Goal: Information Seeking & Learning: Check status

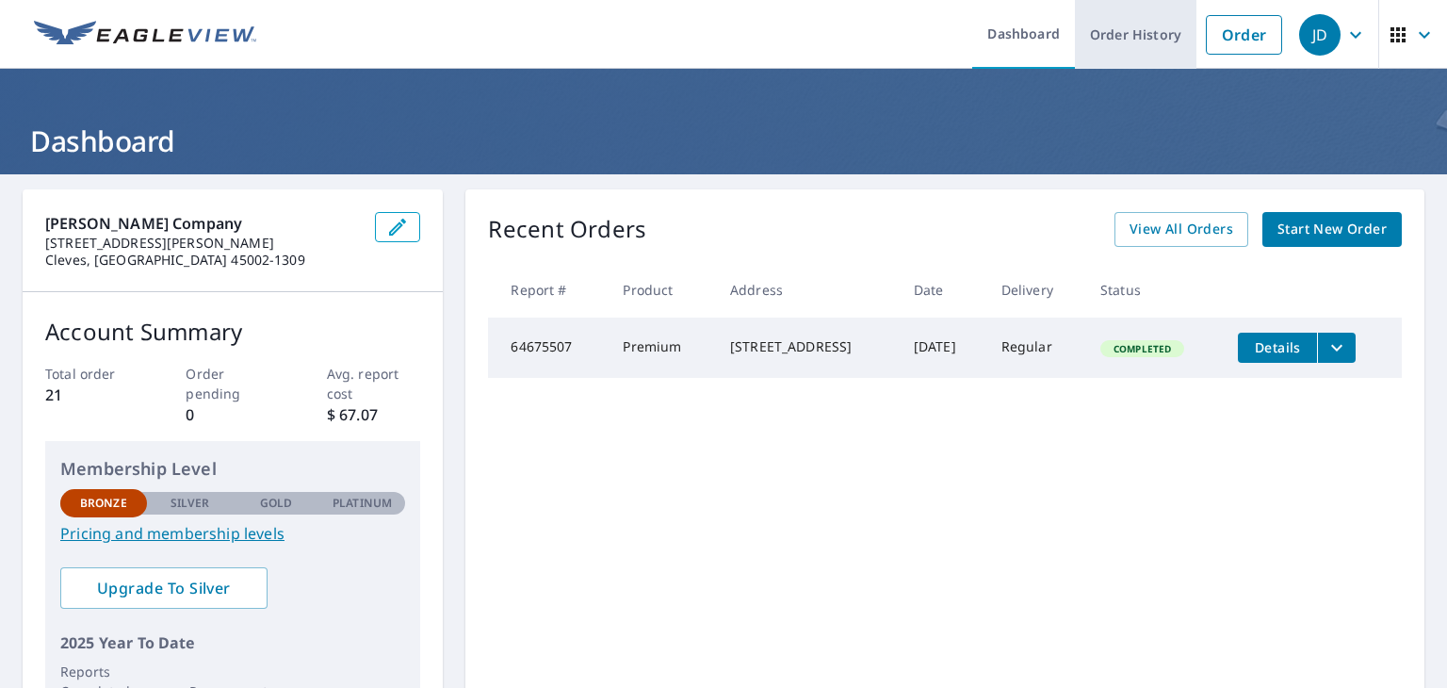
click at [1133, 54] on link "Order History" at bounding box center [1136, 34] width 122 height 69
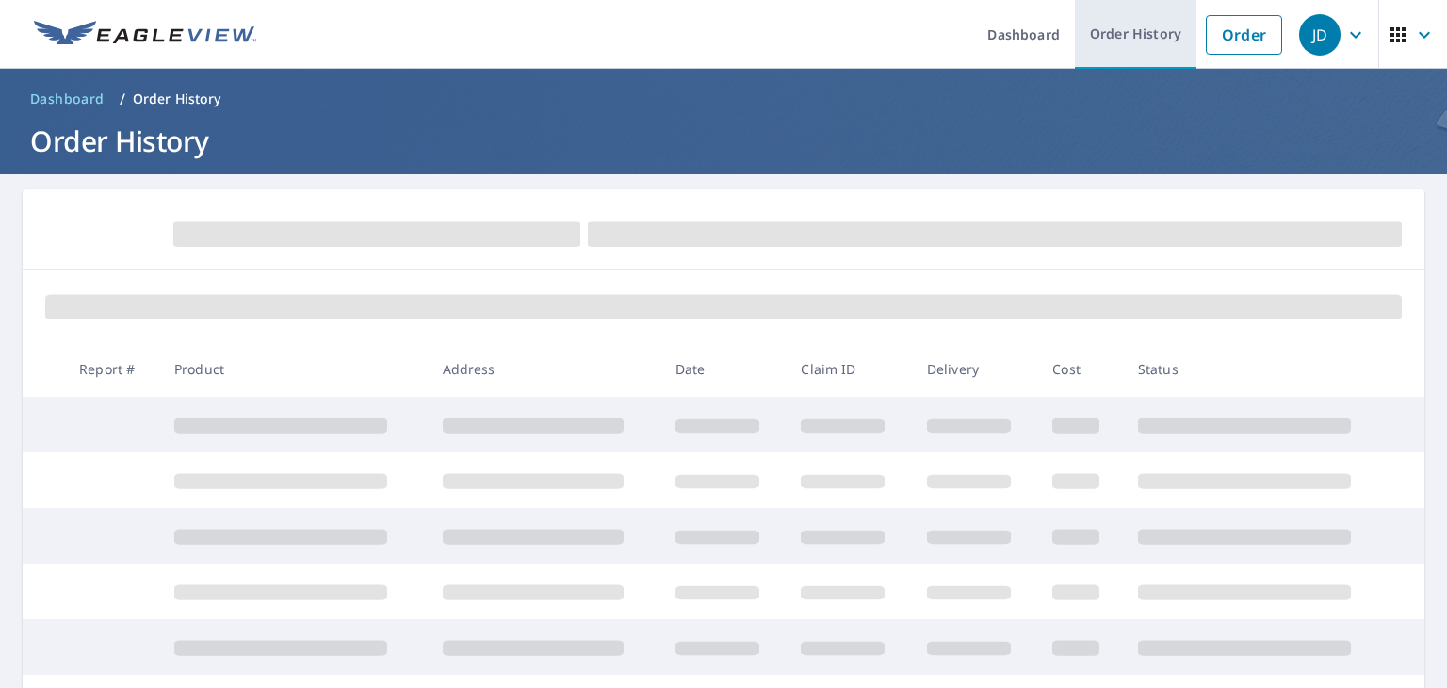
click at [1111, 34] on link "Order History" at bounding box center [1136, 34] width 122 height 69
click at [1431, 263] on main "Report # Product Address Date Claim ID Delivery Cost Status" at bounding box center [723, 608] width 1447 height 869
click at [391, 24] on ul "Dashboard Order History Order" at bounding box center [780, 34] width 1024 height 69
click at [41, 99] on span "Dashboard" at bounding box center [67, 99] width 74 height 19
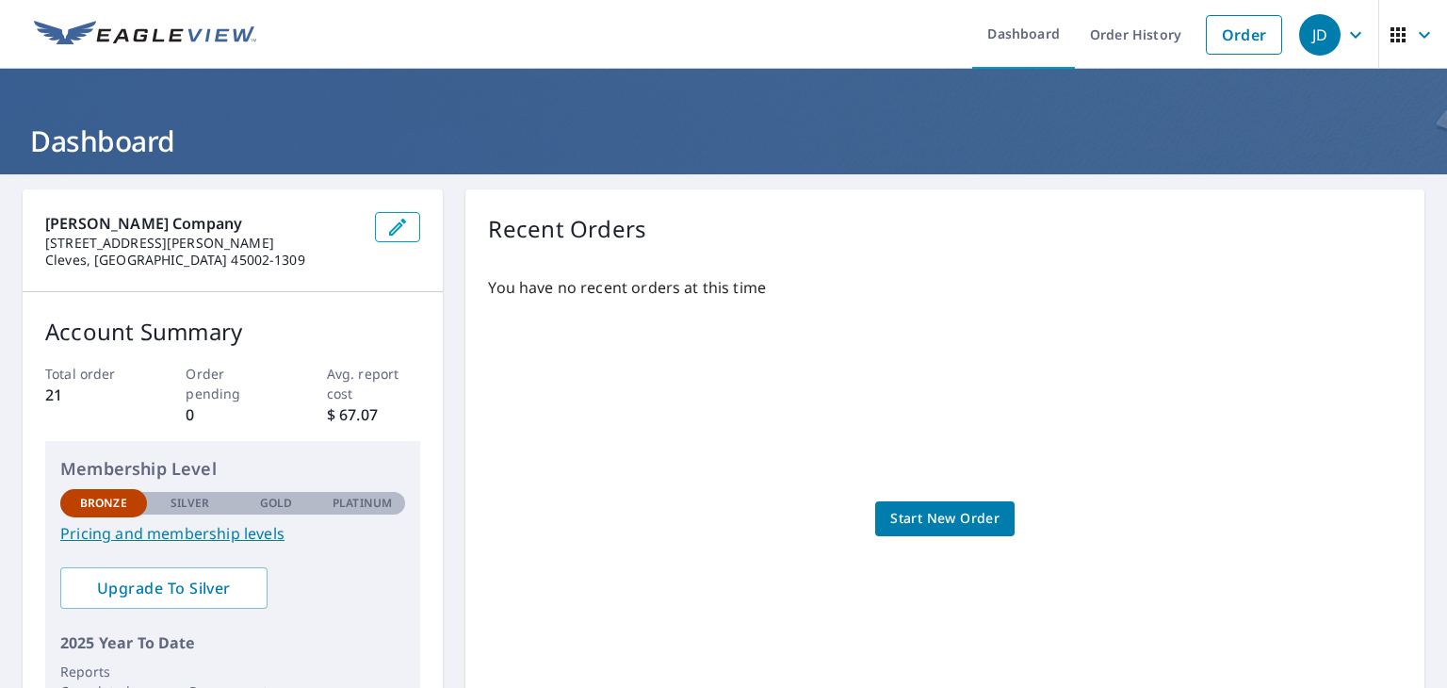
click at [614, 352] on div "You have no recent orders at this time Start New Order" at bounding box center [945, 500] width 914 height 478
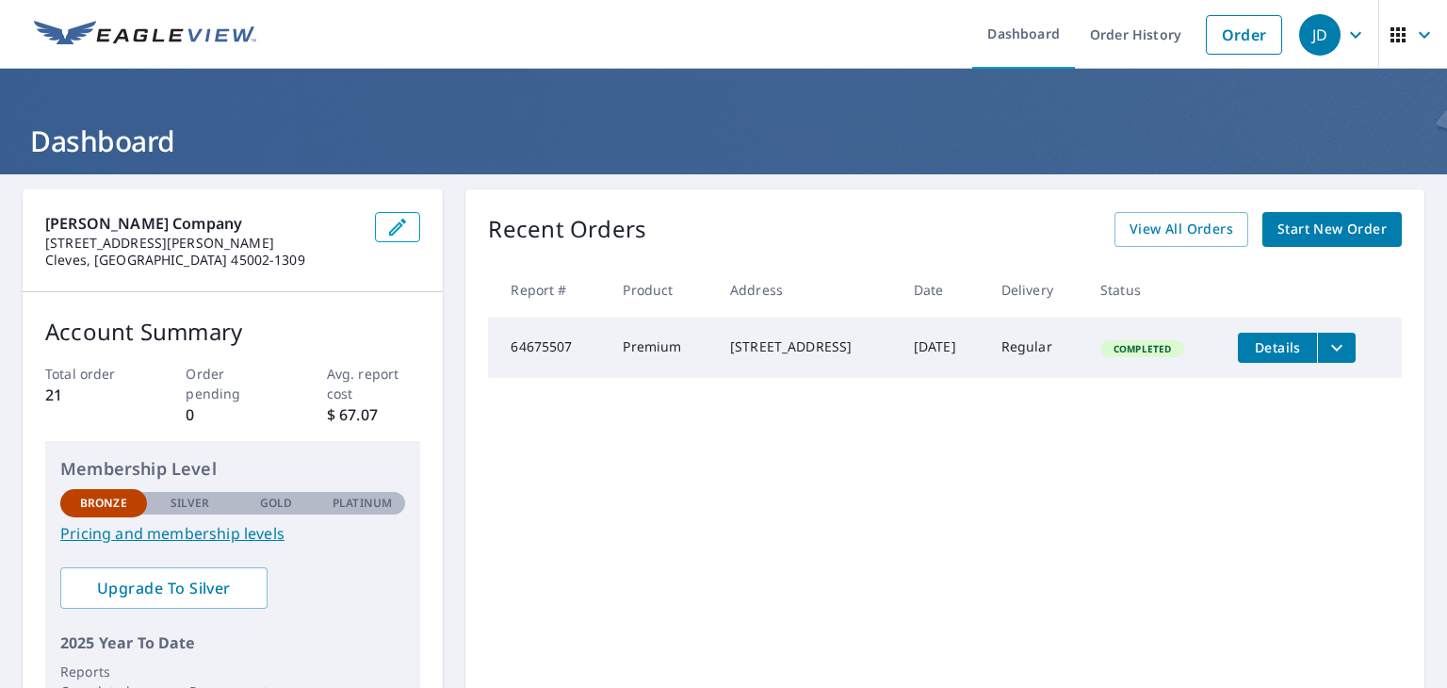
click at [398, 220] on icon "button" at bounding box center [397, 227] width 17 height 17
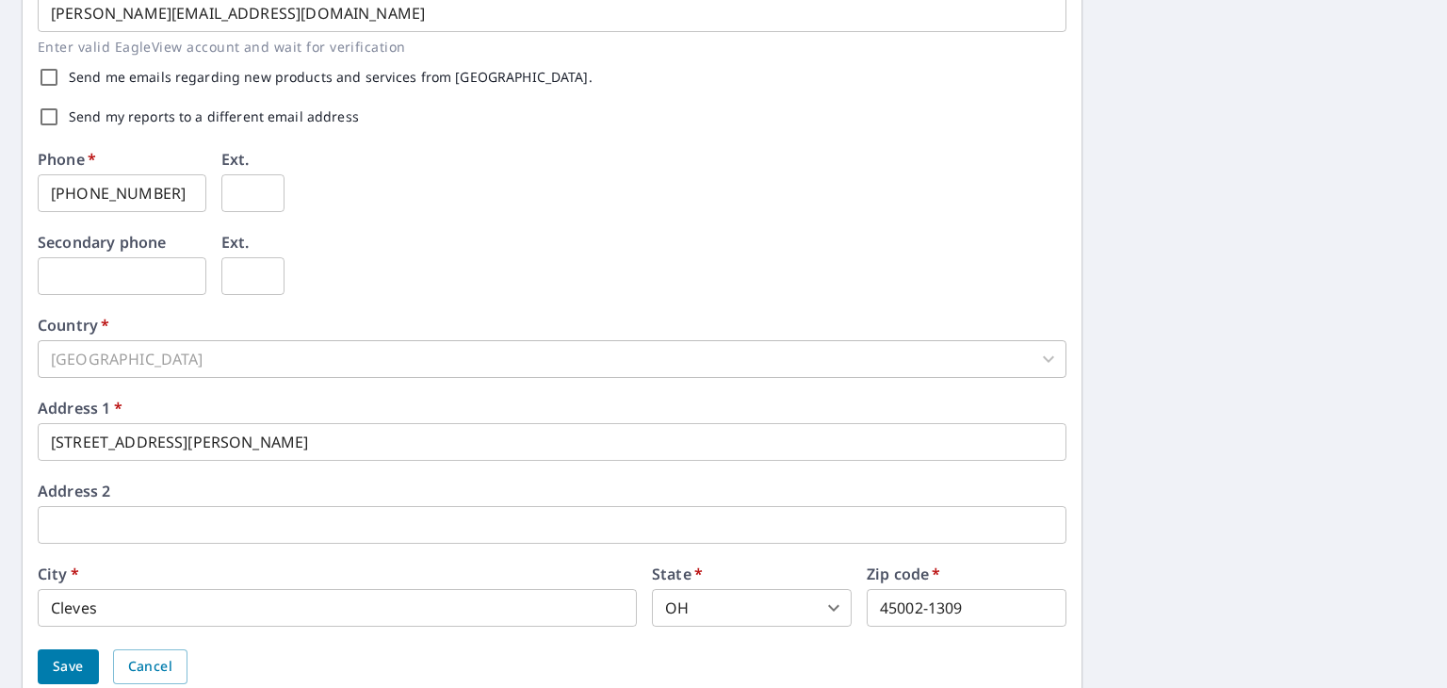
scroll to position [565, 0]
click at [171, 189] on input "[PHONE_NUMBER]" at bounding box center [122, 192] width 169 height 38
type input "5"
type input "[PHONE_NUMBER]"
click at [179, 445] on input "[STREET_ADDRESS][PERSON_NAME]" at bounding box center [552, 441] width 1029 height 38
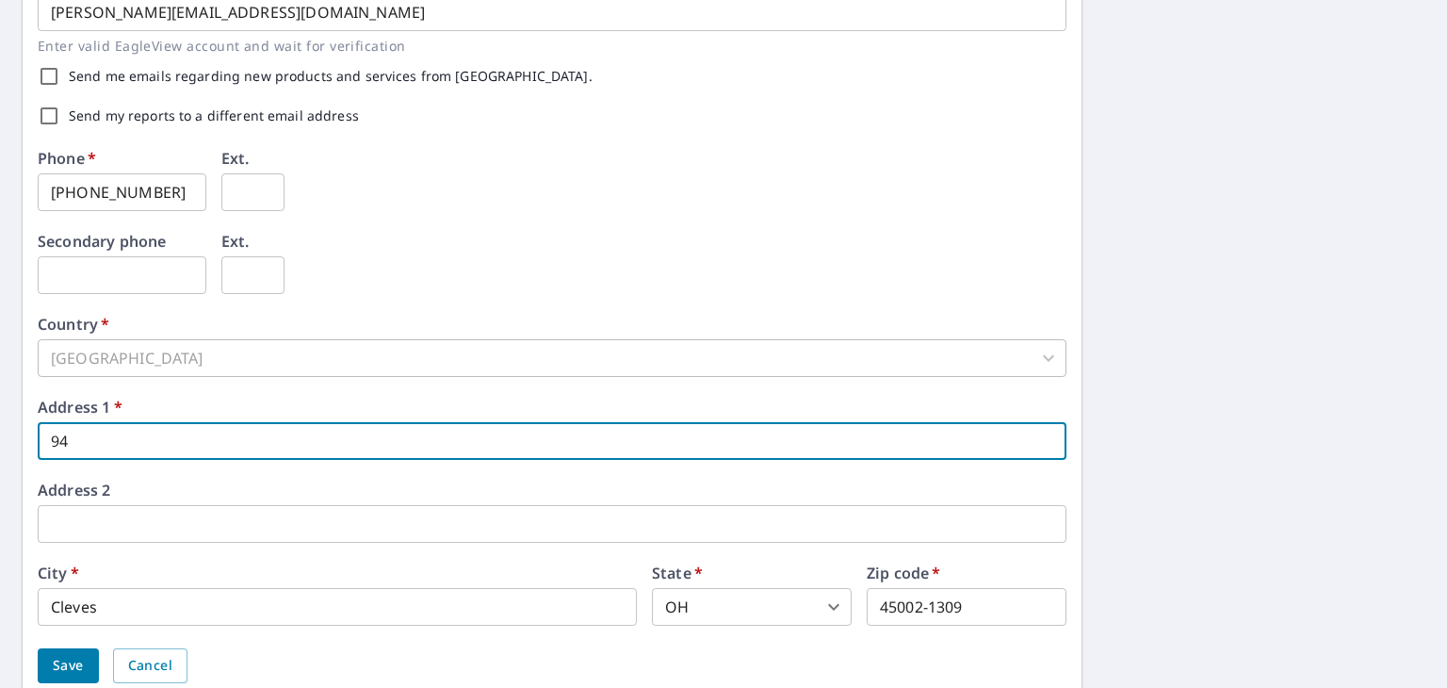
type input "9"
type input "[STREET_ADDRESS]"
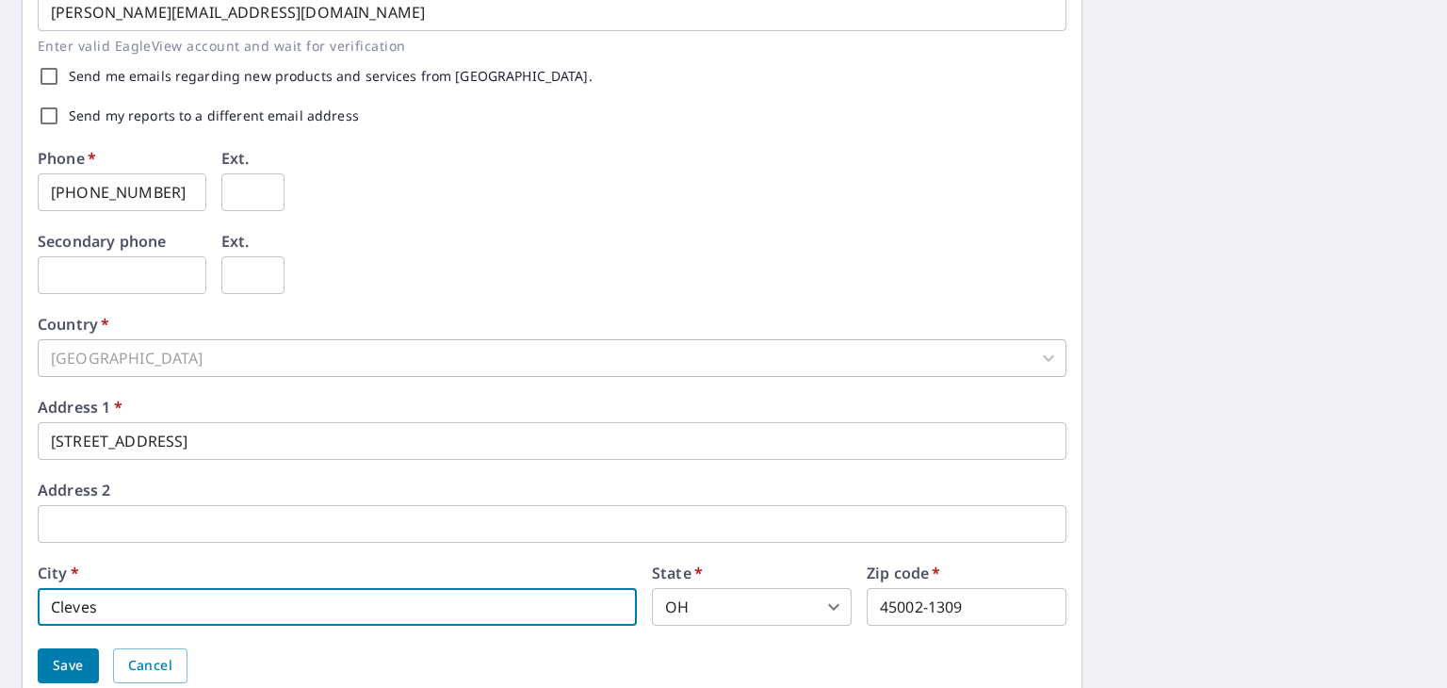
click at [106, 604] on input "Cleves" at bounding box center [337, 607] width 599 height 38
type input "C"
type input "[GEOGRAPHIC_DATA]"
click at [961, 607] on input "45002-1309" at bounding box center [967, 607] width 200 height 38
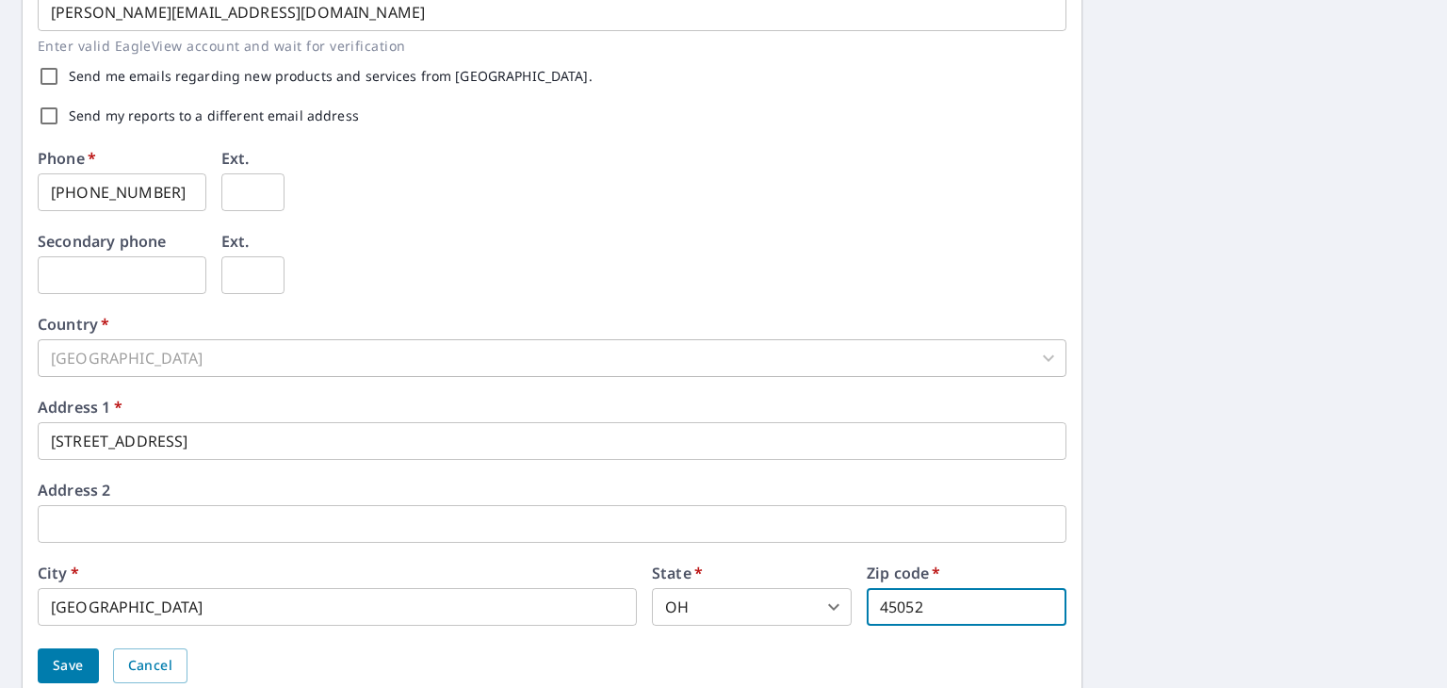
type input "45052"
click at [1172, 551] on div "First name   * [PERSON_NAME] ​ Last name   * [PERSON_NAME] ​ Company name   * […" at bounding box center [723, 161] width 1447 height 1104
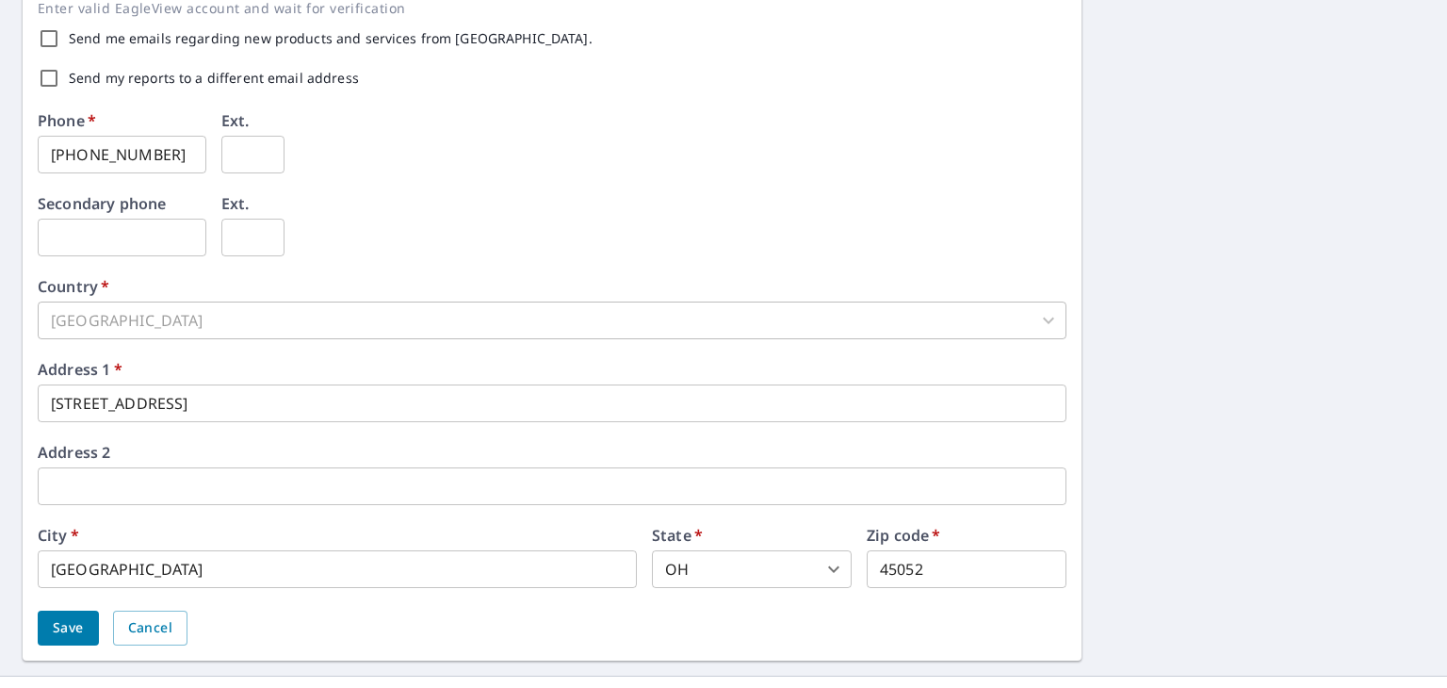
scroll to position [638, 0]
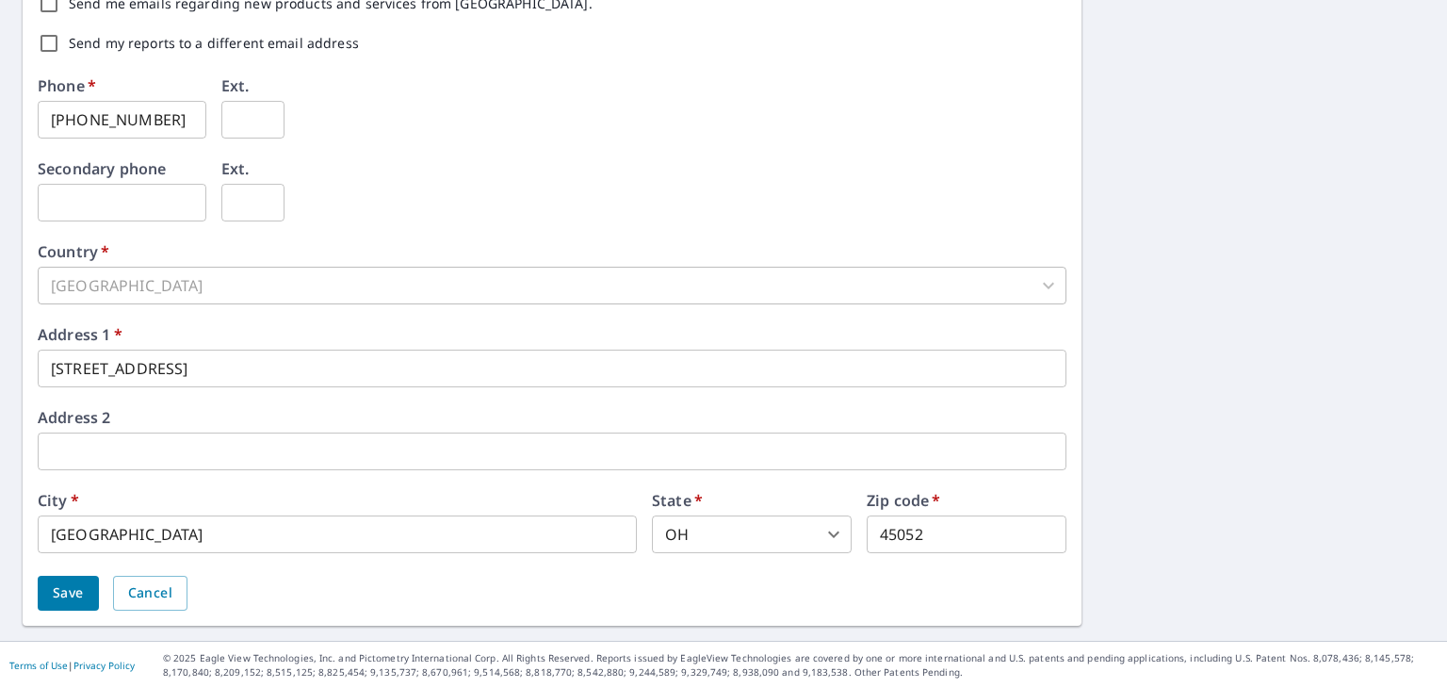
click at [49, 585] on button "Save" at bounding box center [68, 593] width 61 height 35
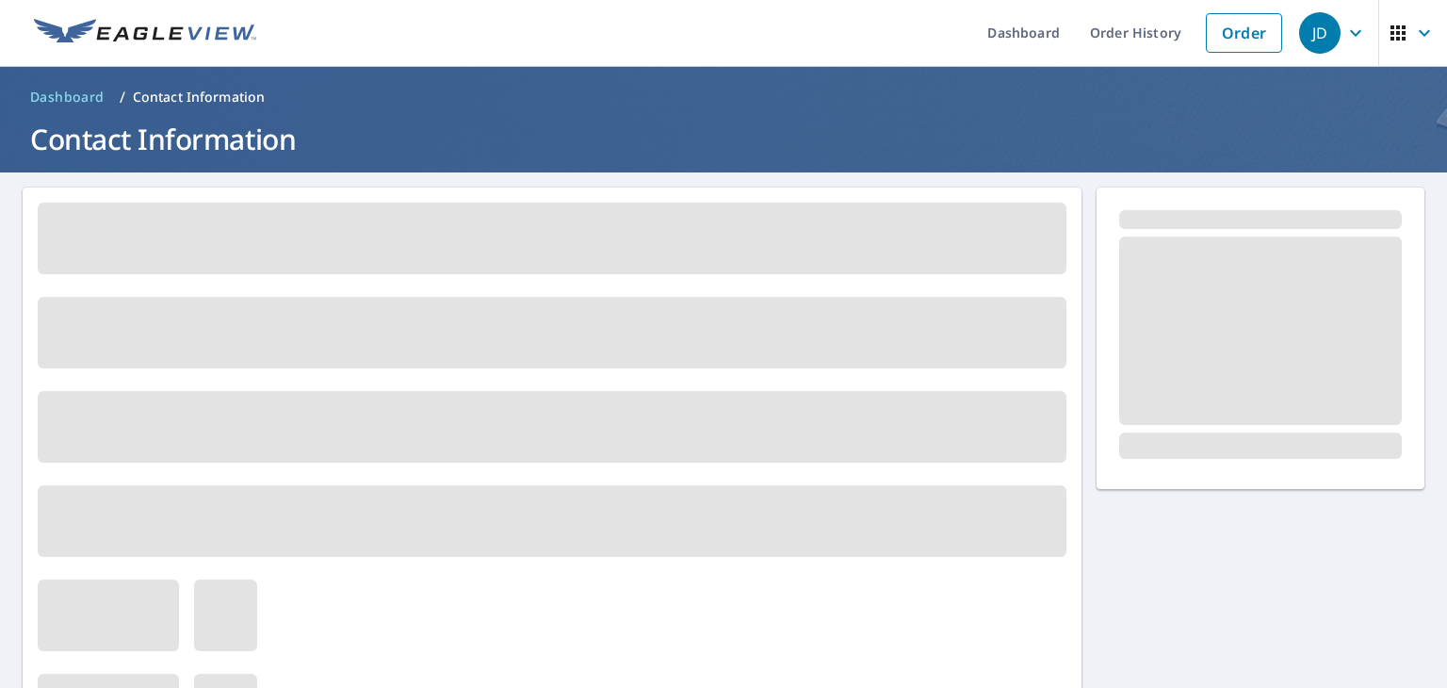
scroll to position [0, 0]
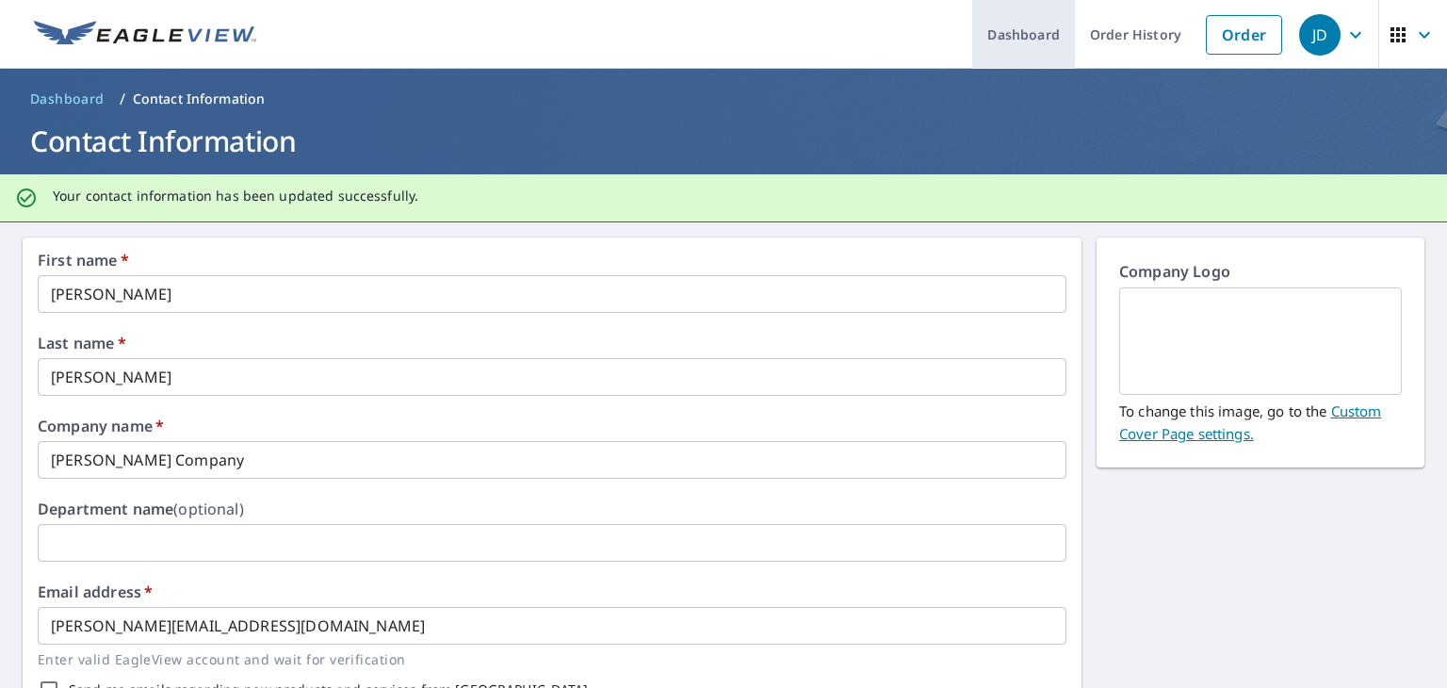
click at [1012, 41] on link "Dashboard" at bounding box center [1023, 34] width 103 height 69
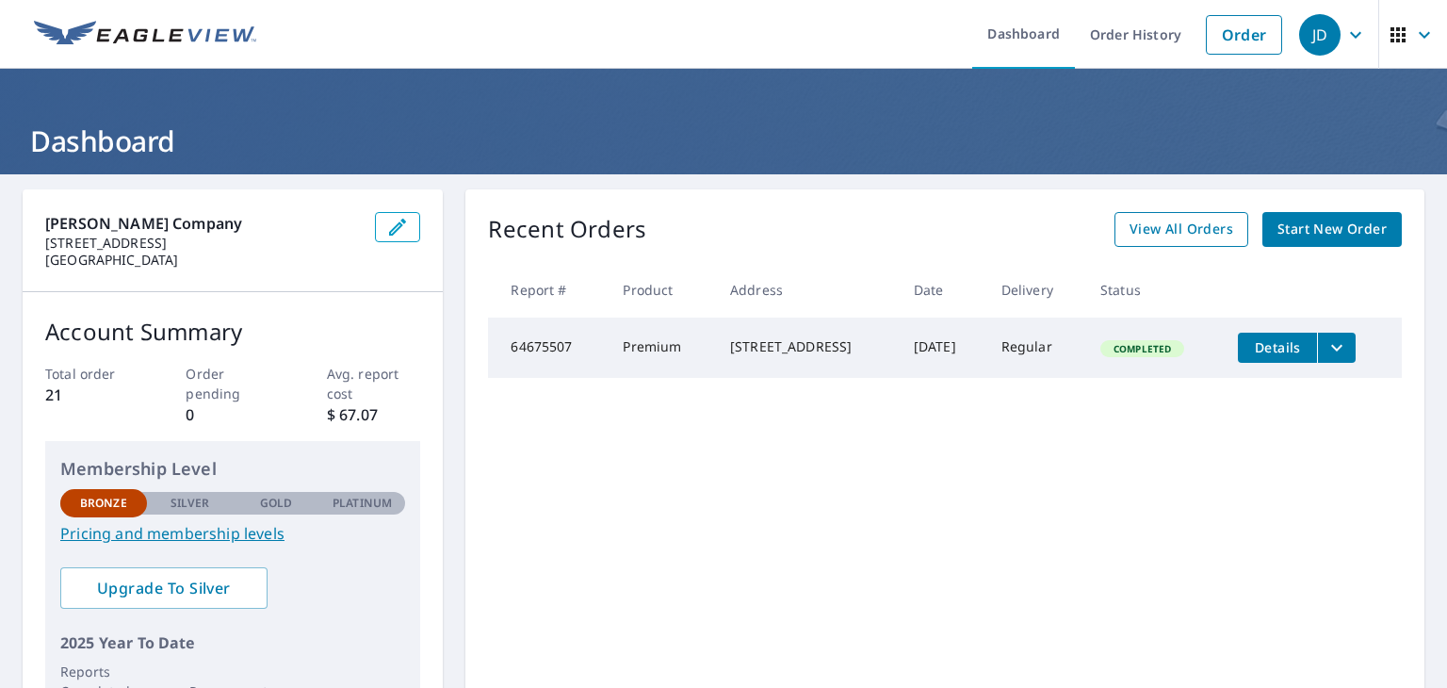
click at [1143, 221] on span "View All Orders" at bounding box center [1182, 230] width 104 height 24
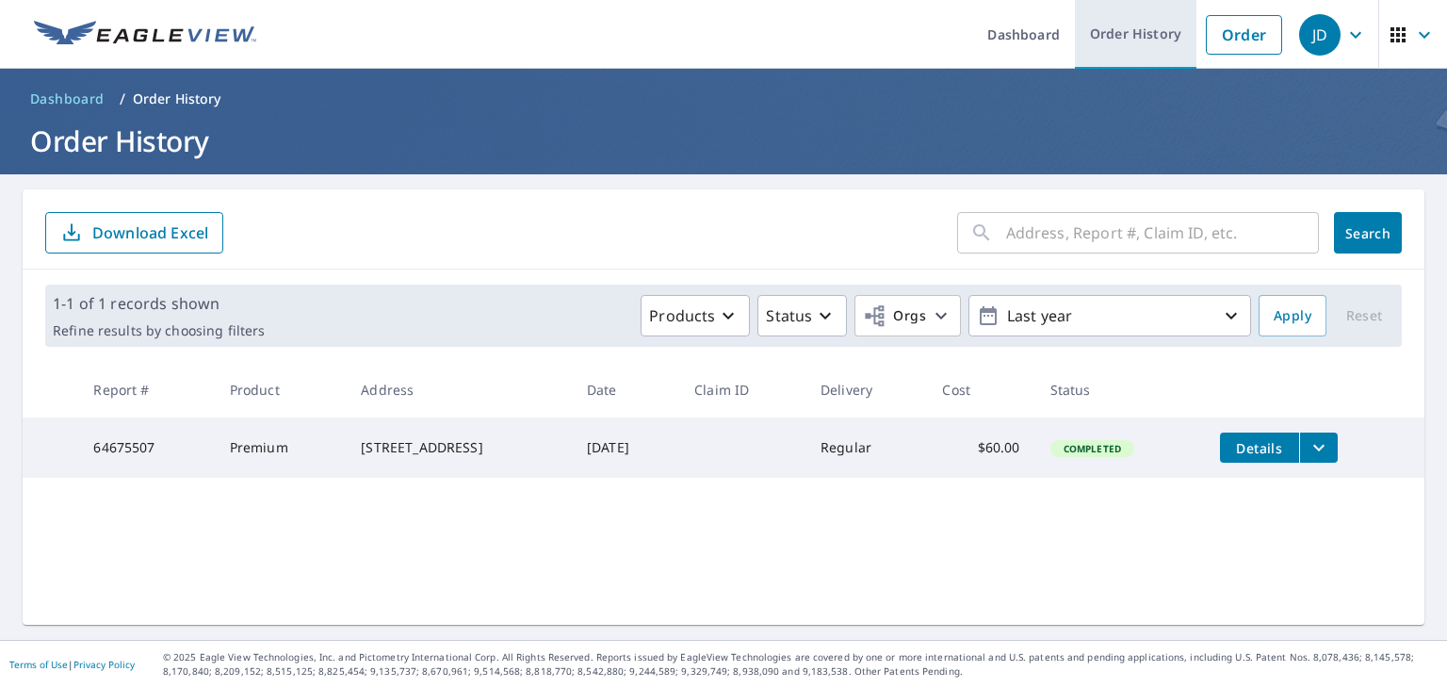
click at [1135, 38] on link "Order History" at bounding box center [1136, 34] width 122 height 69
click at [1095, 24] on link "Order History" at bounding box center [1136, 34] width 122 height 69
click at [1096, 31] on link "Order History" at bounding box center [1136, 34] width 122 height 69
click at [1112, 28] on link "Order History" at bounding box center [1136, 34] width 122 height 69
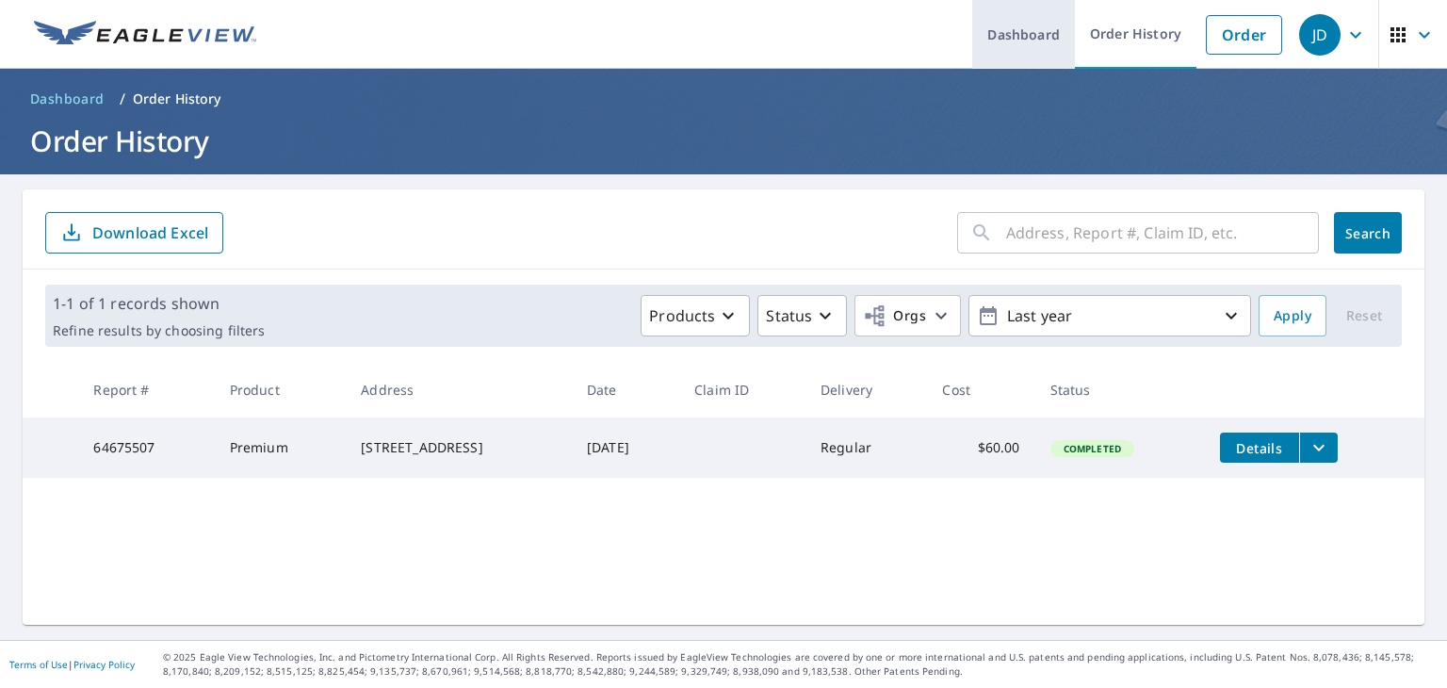
click at [1035, 33] on link "Dashboard" at bounding box center [1023, 34] width 103 height 69
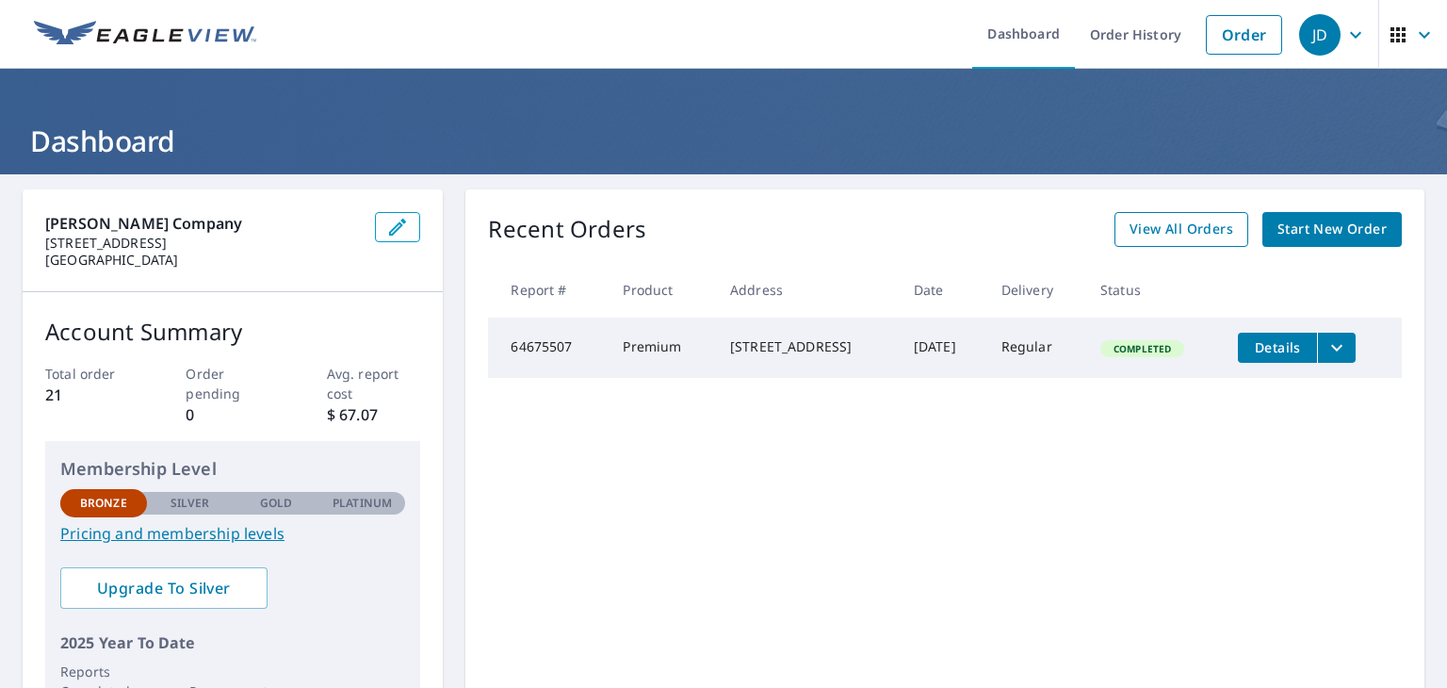
click at [1169, 234] on span "View All Orders" at bounding box center [1182, 230] width 104 height 24
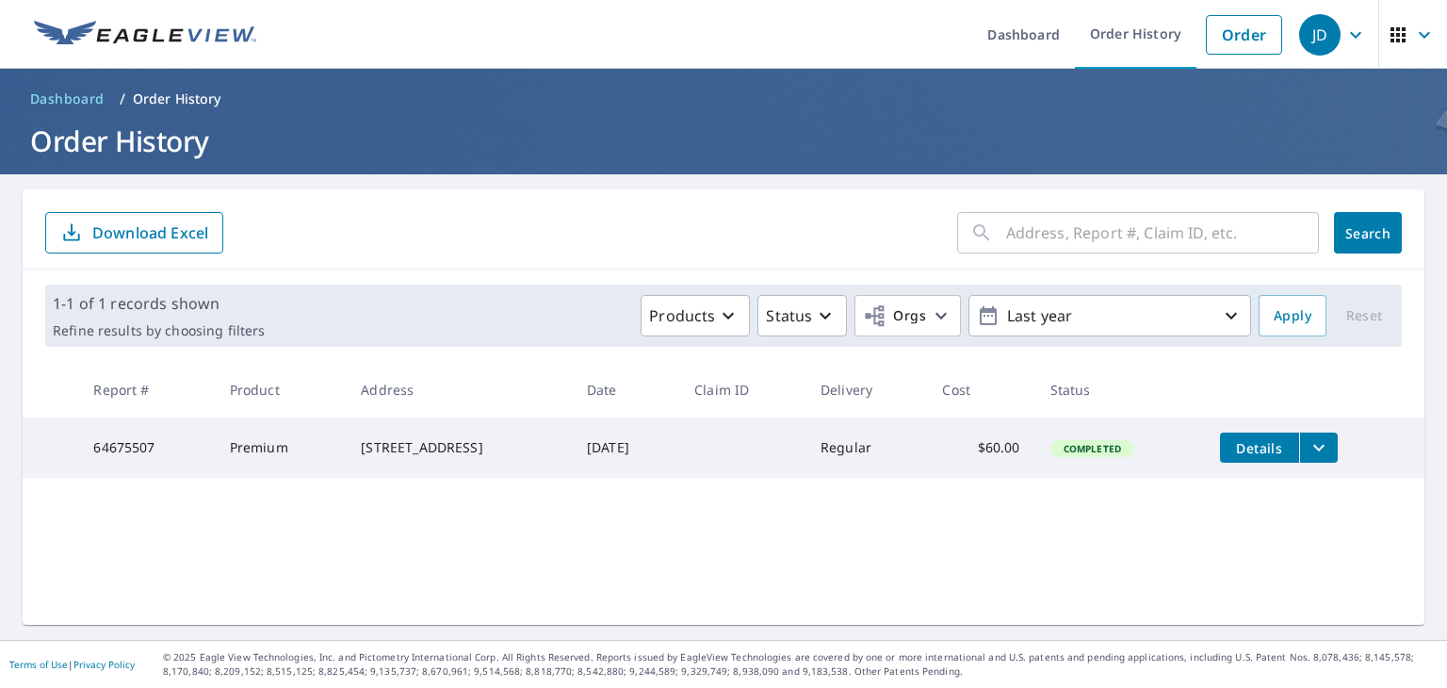
click at [1110, 599] on div "​ Search Download Excel 1-1 of 1 records shown Refine results by choosing filte…" at bounding box center [724, 406] width 1402 height 435
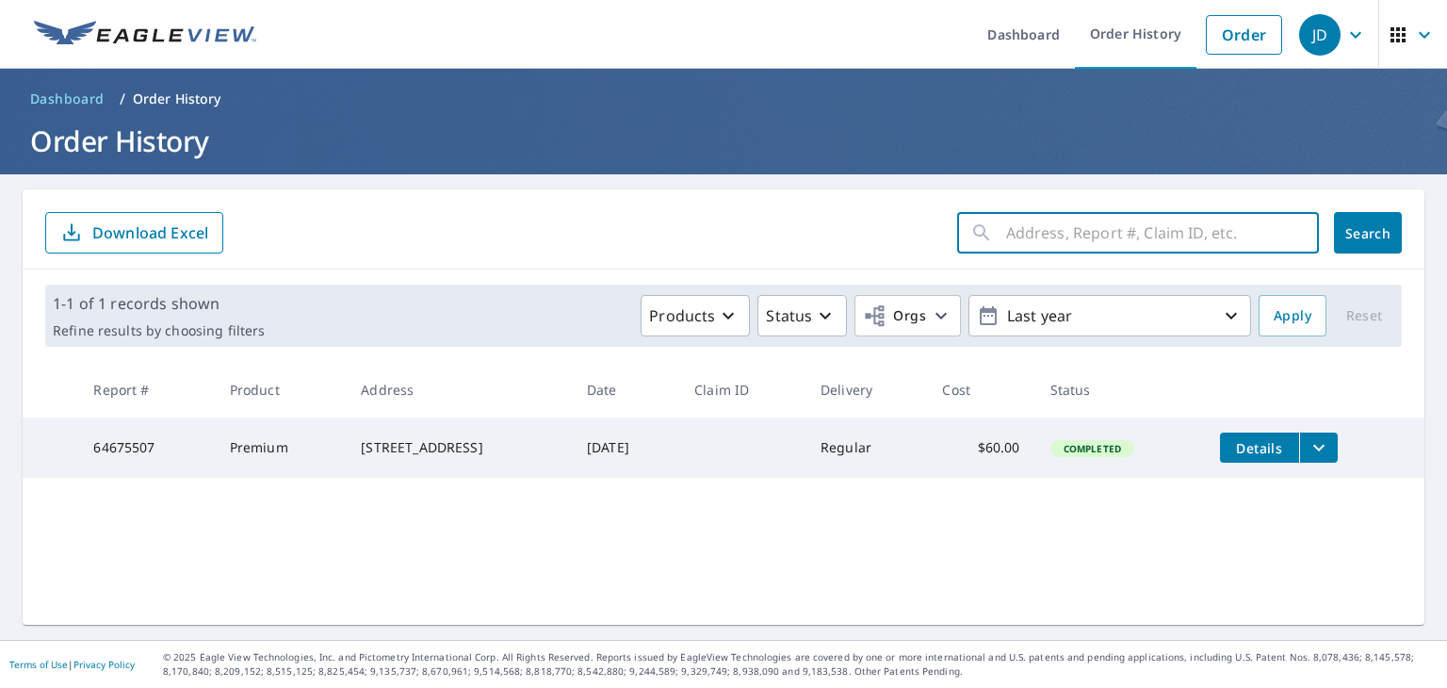
click at [1006, 221] on input "text" at bounding box center [1162, 232] width 313 height 53
type input "East Mc Millan"
click button "Search" at bounding box center [1368, 232] width 68 height 41
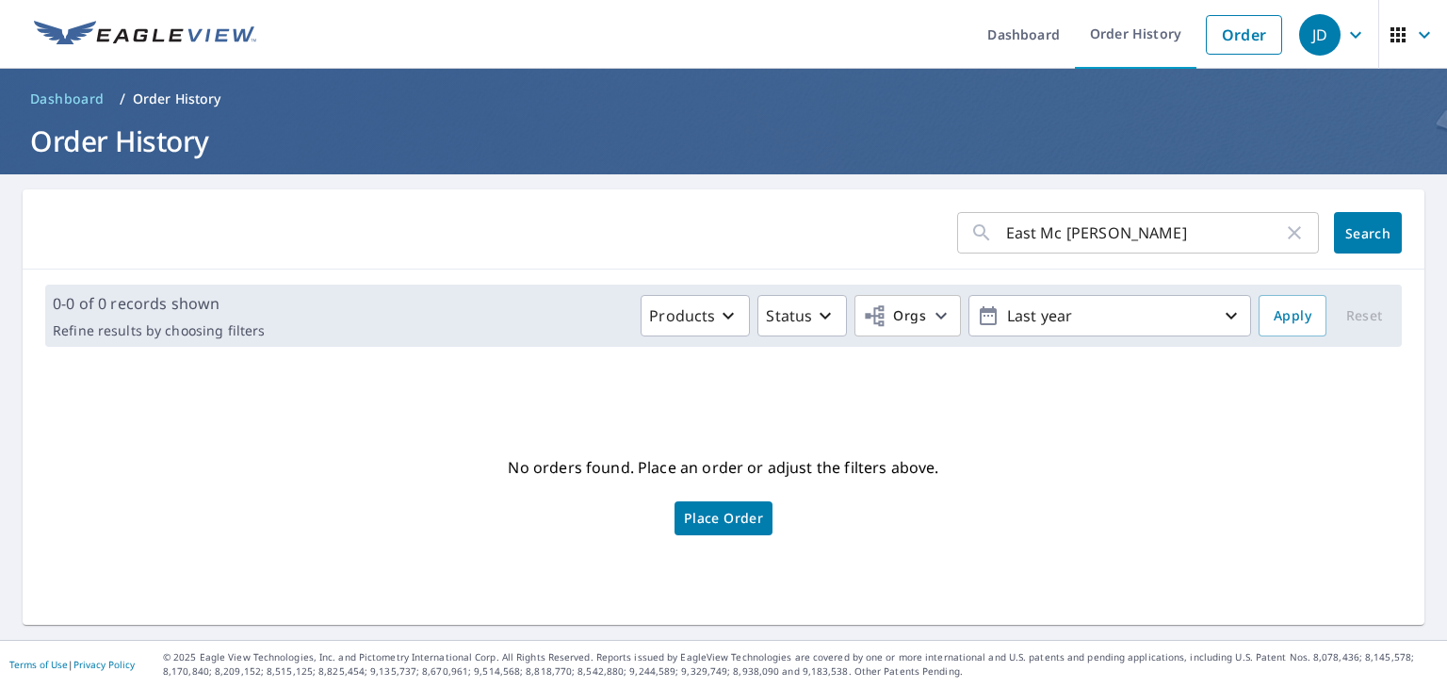
click at [1117, 248] on input "East Mc Millan" at bounding box center [1144, 232] width 277 height 53
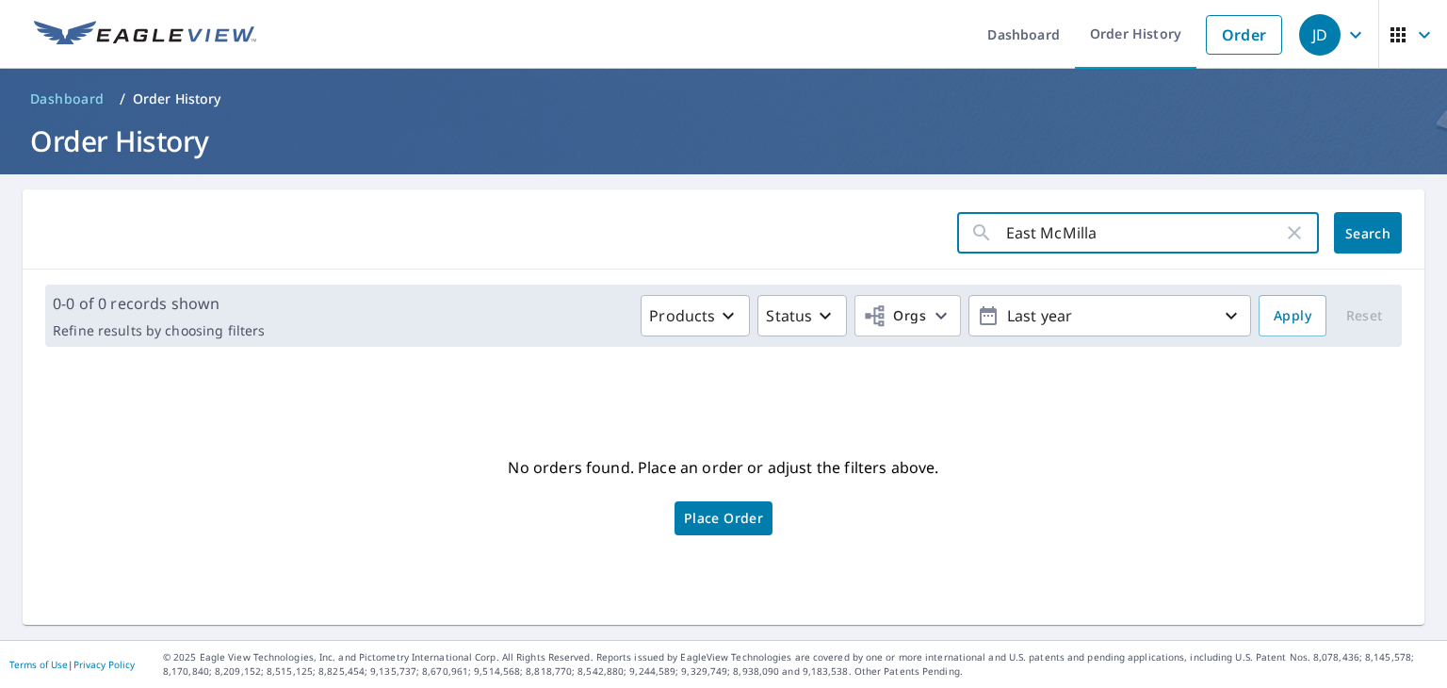
type input "East McMillan"
click button "Search" at bounding box center [1368, 232] width 68 height 41
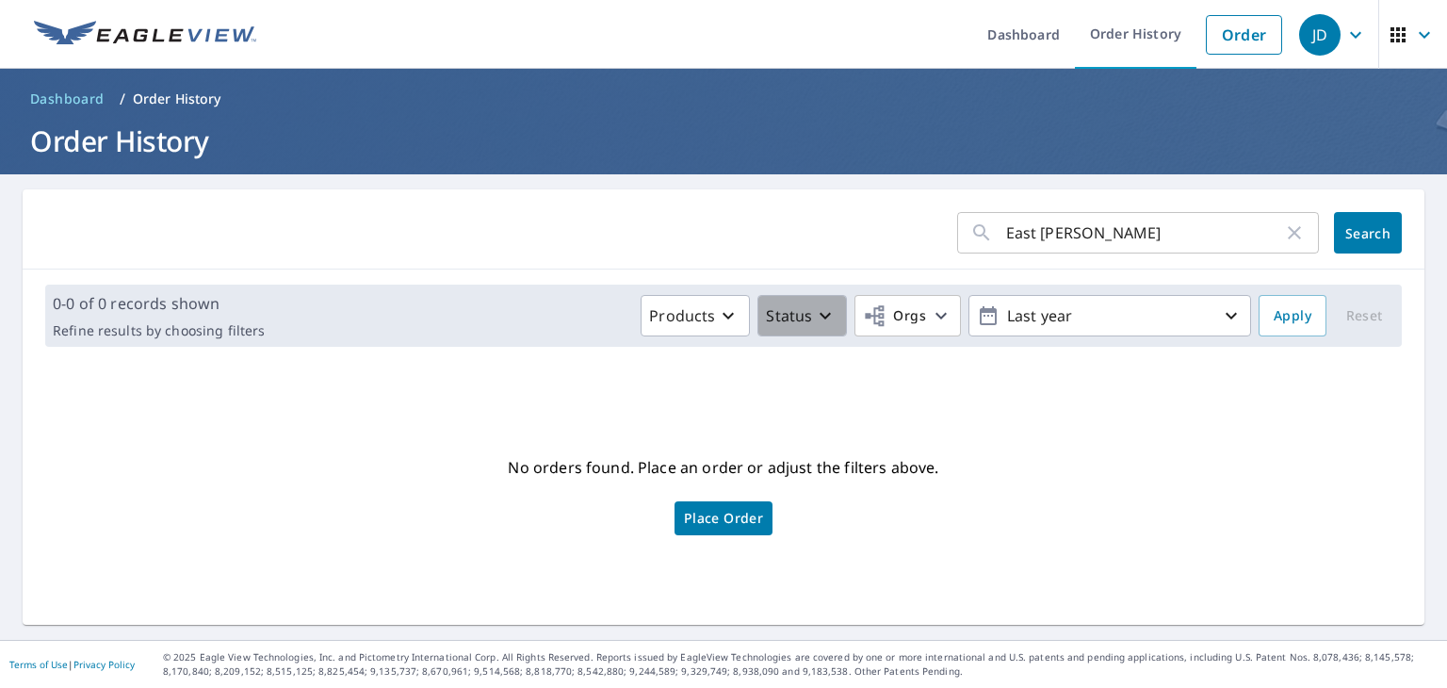
click at [820, 318] on icon "button" at bounding box center [825, 316] width 11 height 7
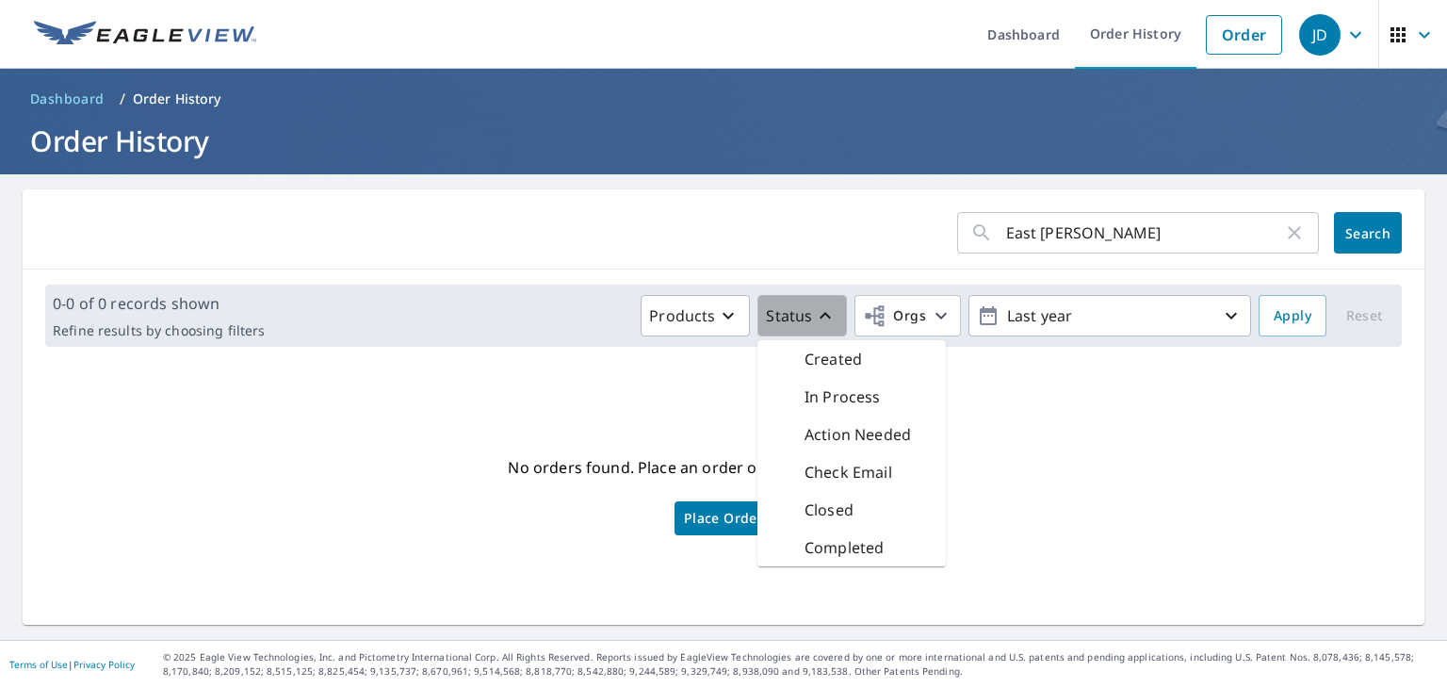
click at [814, 318] on icon "button" at bounding box center [825, 315] width 23 height 23
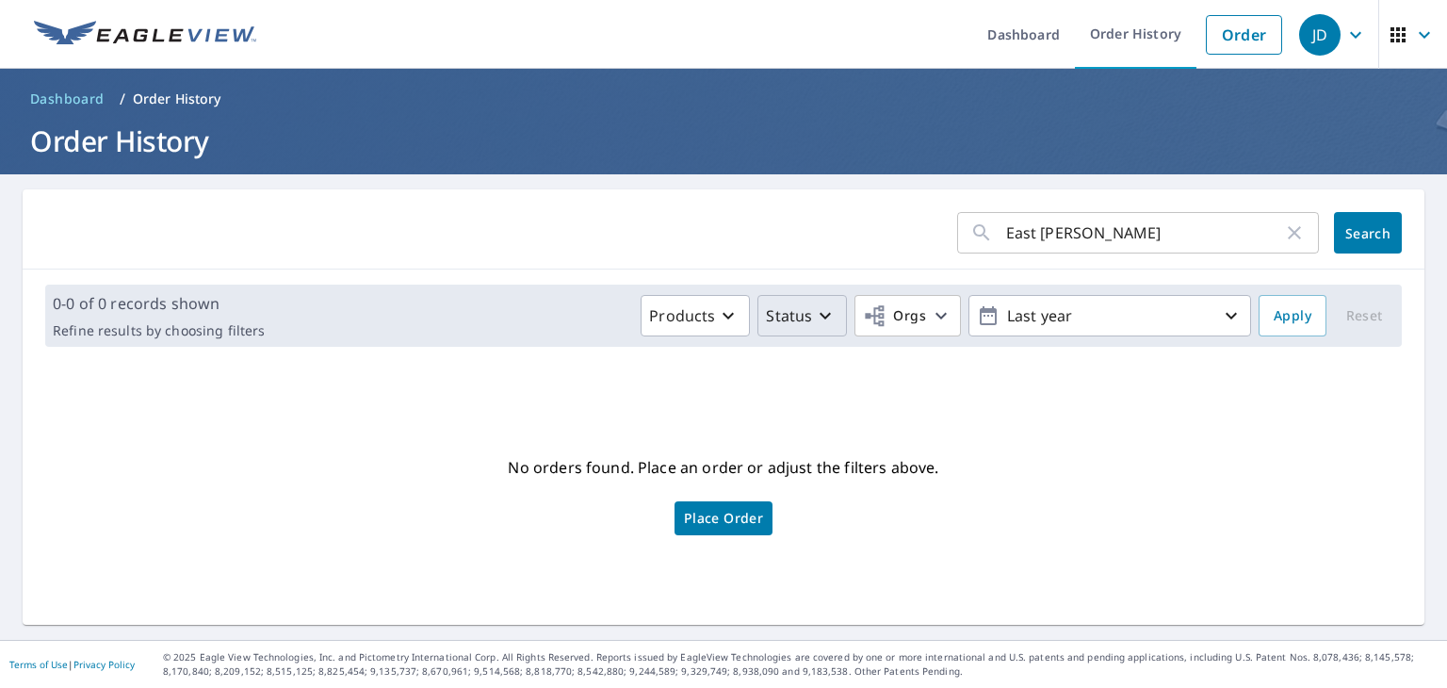
click at [820, 318] on icon "button" at bounding box center [825, 316] width 11 height 7
